Goal: Task Accomplishment & Management: Manage account settings

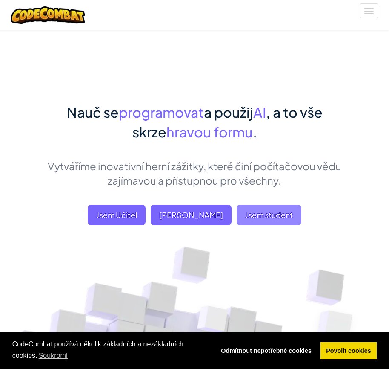
click at [267, 218] on span "Jsem student" at bounding box center [269, 214] width 65 height 20
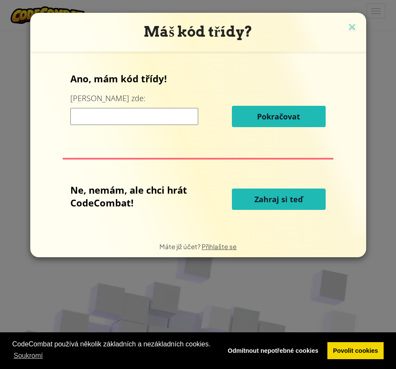
click at [150, 119] on input at bounding box center [134, 116] width 128 height 17
click at [13, 146] on div "Máš kód třídy? Ano, mám kód třídy! Zadej ho zde: Pokračovat Ne, nemám, ale chci…" at bounding box center [198, 184] width 396 height 369
click at [126, 118] on input at bounding box center [134, 116] width 128 height 17
paste input "ChairSnowShake."
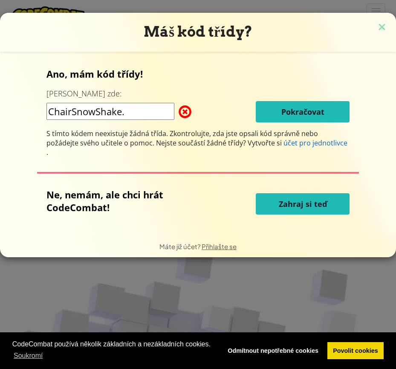
click at [138, 112] on input "ChairSnowShake." at bounding box center [110, 111] width 128 height 17
type input "ChairSnowShake"
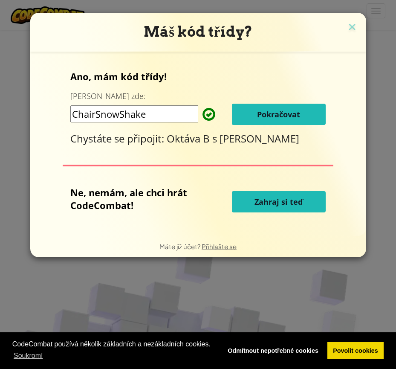
click at [244, 117] on button "Pokračovat" at bounding box center [279, 114] width 94 height 21
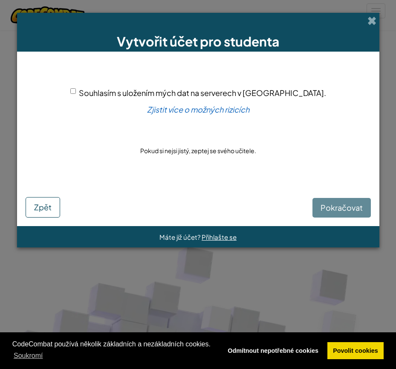
click at [108, 88] on div "Souhlasím s uložením mých dat na serverech v [GEOGRAPHIC_DATA]." at bounding box center [198, 92] width 256 height 12
click at [76, 92] on input "Souhlasím s uložením mých dat na serverech v [GEOGRAPHIC_DATA]." at bounding box center [73, 91] width 6 height 6
checkbox input "true"
click at [347, 214] on button "Pokračovat" at bounding box center [341, 208] width 58 height 20
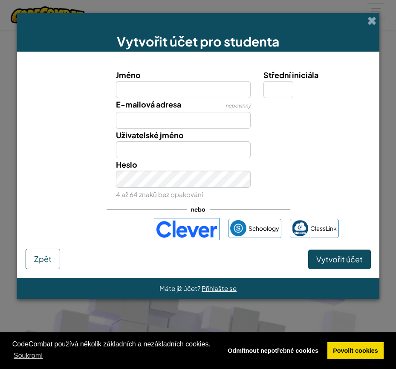
click at [202, 95] on input "Jméno" at bounding box center [183, 89] width 135 height 17
click at [214, 290] on span "Přihlašte se" at bounding box center [219, 288] width 35 height 8
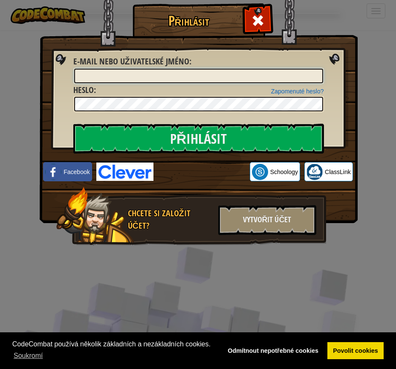
click at [127, 75] on input "E-mail nebo uživatelské jméno :" at bounding box center [198, 76] width 249 height 14
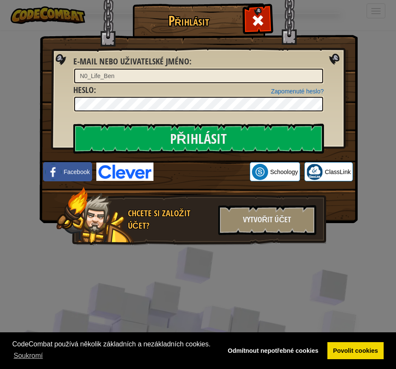
click at [118, 95] on div "Zapomenuté heslo? Heslo :" at bounding box center [198, 98] width 251 height 29
click at [73, 124] on input "Přihlásit" at bounding box center [198, 139] width 251 height 30
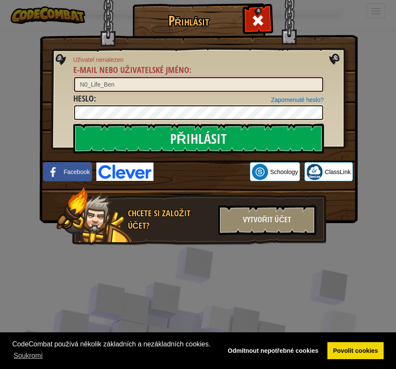
click at [124, 83] on input "N0_Life_Ben" at bounding box center [198, 84] width 249 height 14
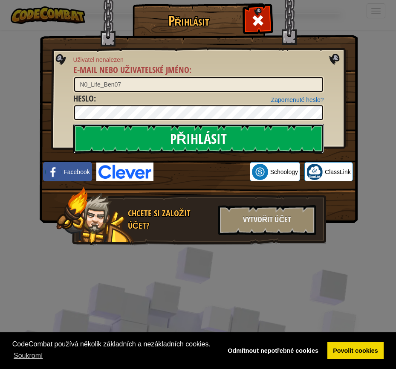
click at [195, 133] on input "Přihlásit" at bounding box center [198, 139] width 251 height 30
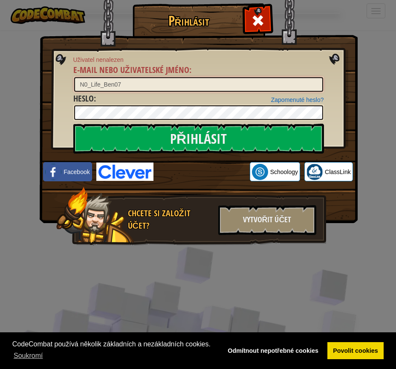
drag, startPoint x: 157, startPoint y: 85, endPoint x: 45, endPoint y: 96, distance: 113.0
click at [56, 96] on div "Přihlásit Uživatel nenalezen E-mail nebo uživatelské jméno : N0_Life_Ben07 Zapo…" at bounding box center [198, 137] width 284 height 248
type input "[EMAIL_ADDRESS][DOMAIN_NAME]"
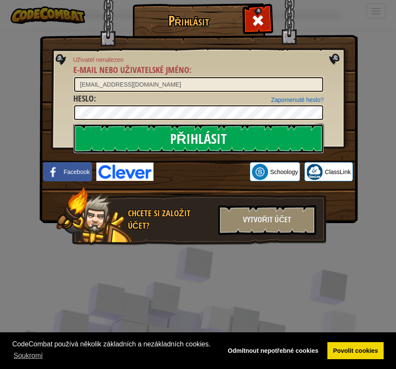
click at [130, 141] on input "Přihlásit" at bounding box center [198, 139] width 251 height 30
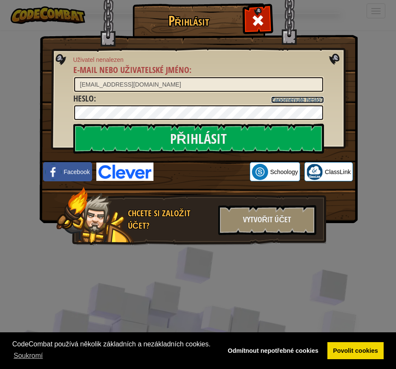
click at [311, 98] on link "Zapomenuté heslo?" at bounding box center [297, 99] width 53 height 7
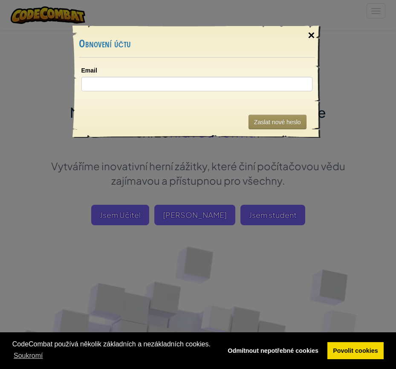
click at [308, 35] on div "×" at bounding box center [311, 35] width 20 height 25
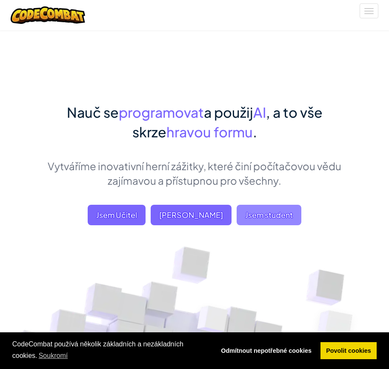
click at [265, 218] on span "Jsem student" at bounding box center [269, 214] width 65 height 20
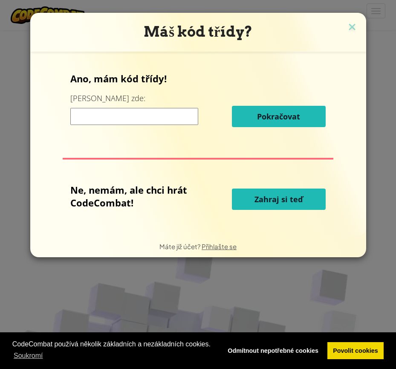
click at [150, 122] on input at bounding box center [134, 116] width 128 height 17
type input "ChairSnowShake"
drag, startPoint x: 224, startPoint y: 254, endPoint x: 223, endPoint y: 249, distance: 4.8
click at [225, 253] on div "Máte již účet? [GEOGRAPHIC_DATA] se" at bounding box center [198, 246] width 336 height 21
click at [223, 249] on span "Přihlašte se" at bounding box center [219, 246] width 35 height 8
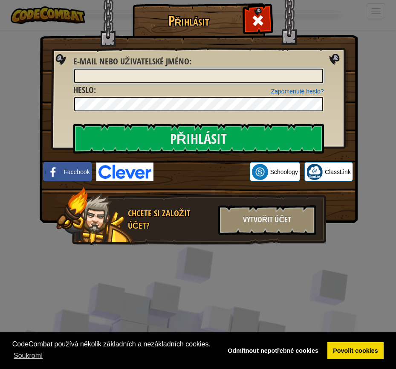
click at [131, 76] on input "E-mail nebo uživatelské jméno :" at bounding box center [198, 76] width 249 height 14
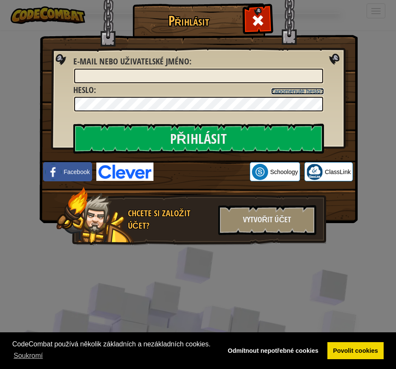
click at [302, 88] on link "Zapomenuté heslo?" at bounding box center [297, 91] width 53 height 7
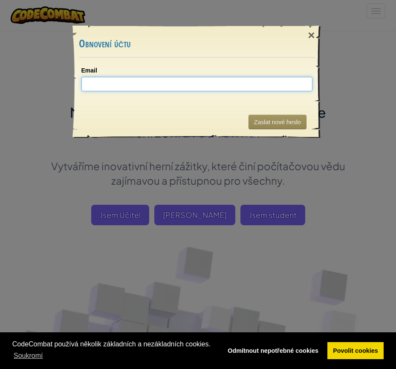
click at [161, 88] on input "Email" at bounding box center [196, 84] width 231 height 14
type input "[EMAIL_ADDRESS][DOMAIN_NAME]"
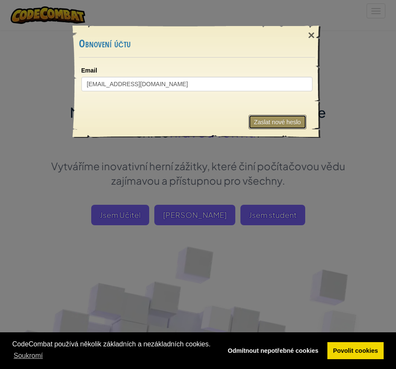
click at [274, 127] on button "Zaslat nové heslo" at bounding box center [277, 122] width 58 height 14
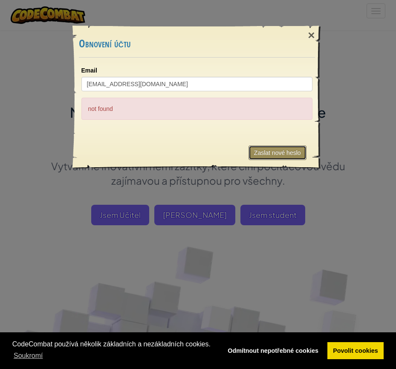
click at [269, 151] on button "Zaslat nové heslo" at bounding box center [277, 152] width 58 height 14
click at [312, 35] on div "×" at bounding box center [311, 35] width 20 height 25
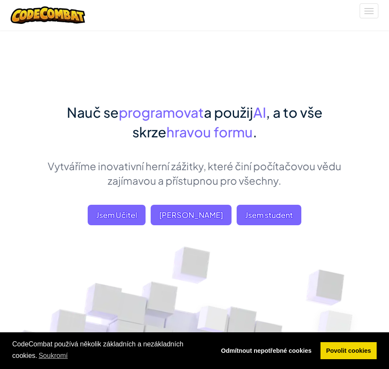
click at [256, 230] on div "Nauč se programovat a použij AI , a to vše skrze hravou formu . Vytváříme inova…" at bounding box center [194, 172] width 307 height 140
click at [255, 222] on span "Jsem student" at bounding box center [269, 214] width 65 height 20
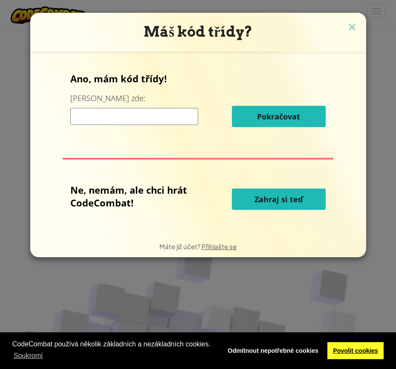
click at [358, 350] on link "Povolit cookies" at bounding box center [355, 350] width 57 height 17
click at [227, 246] on span "Přihlašte se" at bounding box center [219, 246] width 35 height 8
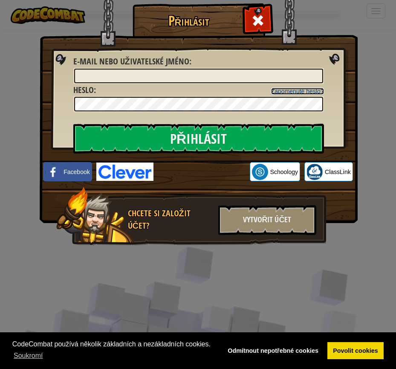
click at [298, 92] on link "Zapomenuté heslo?" at bounding box center [297, 91] width 53 height 7
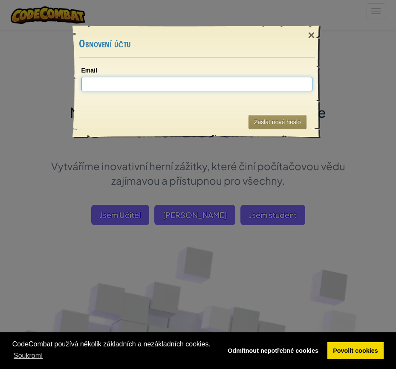
click at [147, 89] on input "Email" at bounding box center [196, 84] width 231 height 14
type input "[PERSON_NAME][EMAIL_ADDRESS][DOMAIN_NAME]"
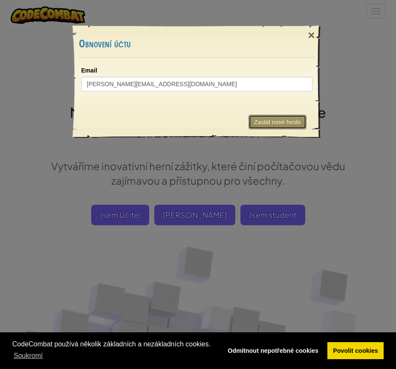
click at [274, 126] on button "Zaslat nové heslo" at bounding box center [277, 122] width 58 height 14
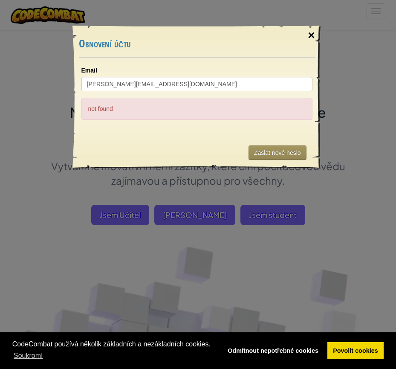
click at [315, 31] on div "×" at bounding box center [311, 35] width 20 height 25
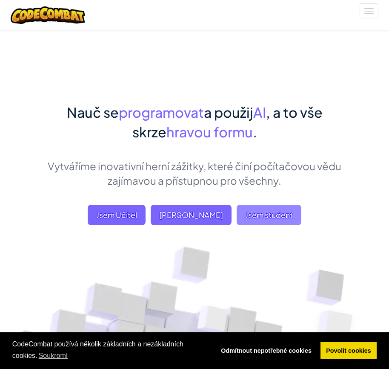
click at [254, 222] on span "Jsem student" at bounding box center [269, 214] width 65 height 20
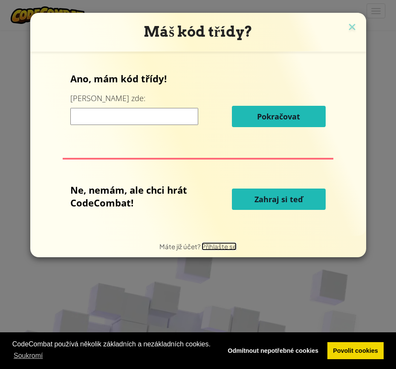
click at [219, 248] on span "Přihlašte se" at bounding box center [219, 246] width 35 height 8
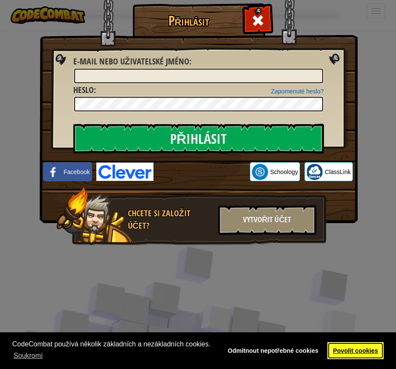
click at [348, 349] on link "Povolit cookies" at bounding box center [355, 350] width 57 height 17
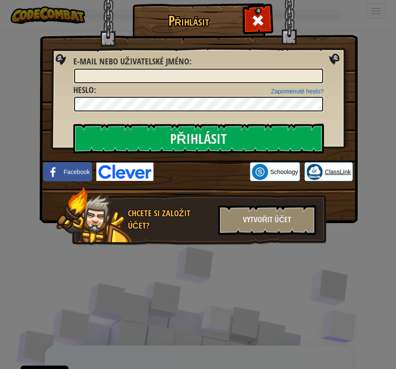
click at [328, 174] on span "ClassLink" at bounding box center [338, 171] width 26 height 9
click at [256, 213] on div "Vytvořit účet" at bounding box center [267, 220] width 98 height 30
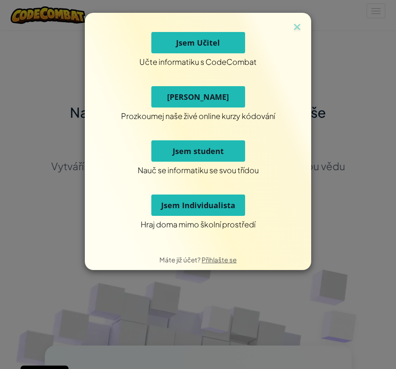
click at [30, 207] on div "Učte informatiku s CodeCombat Jsem Učitel Prozkoumej naše živé online kurzy kód…" at bounding box center [198, 184] width 396 height 369
